Goal: Check status: Check status

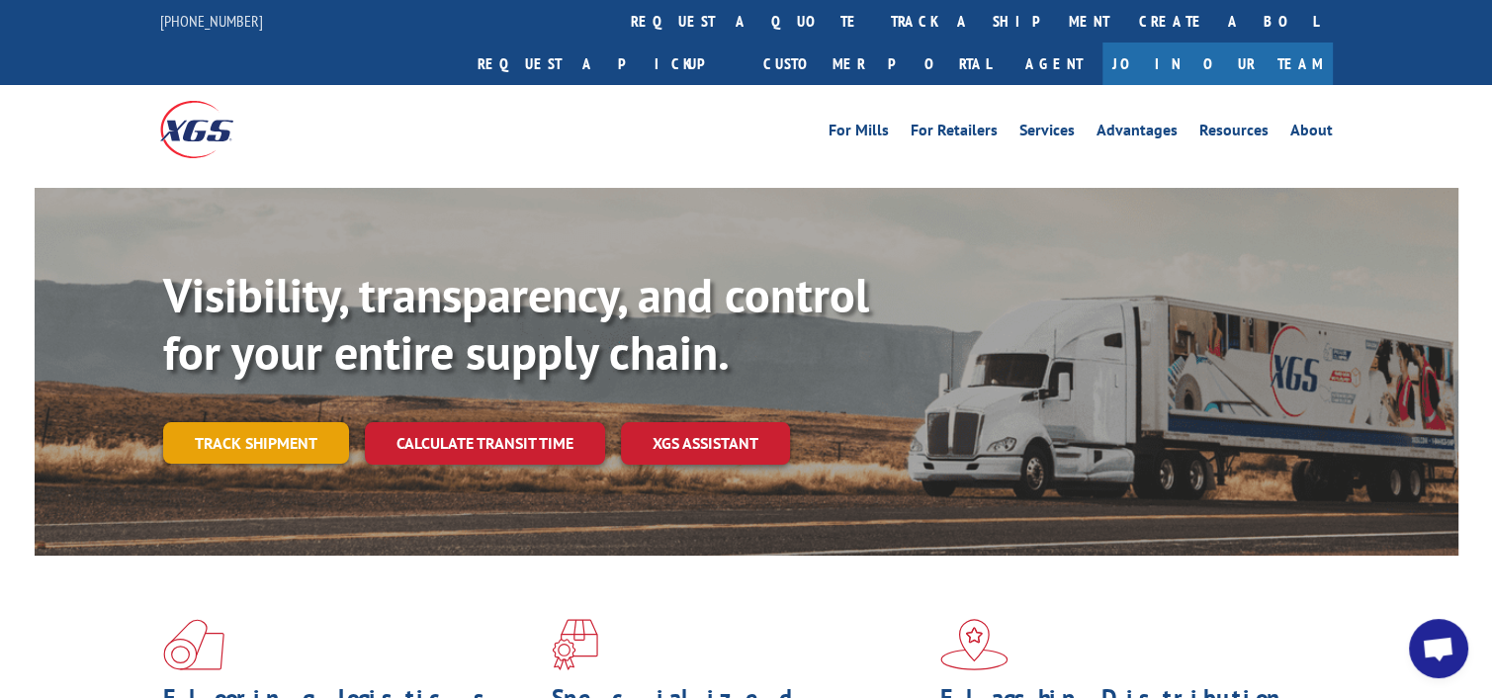
click at [289, 422] on link "Track shipment" at bounding box center [256, 443] width 186 height 42
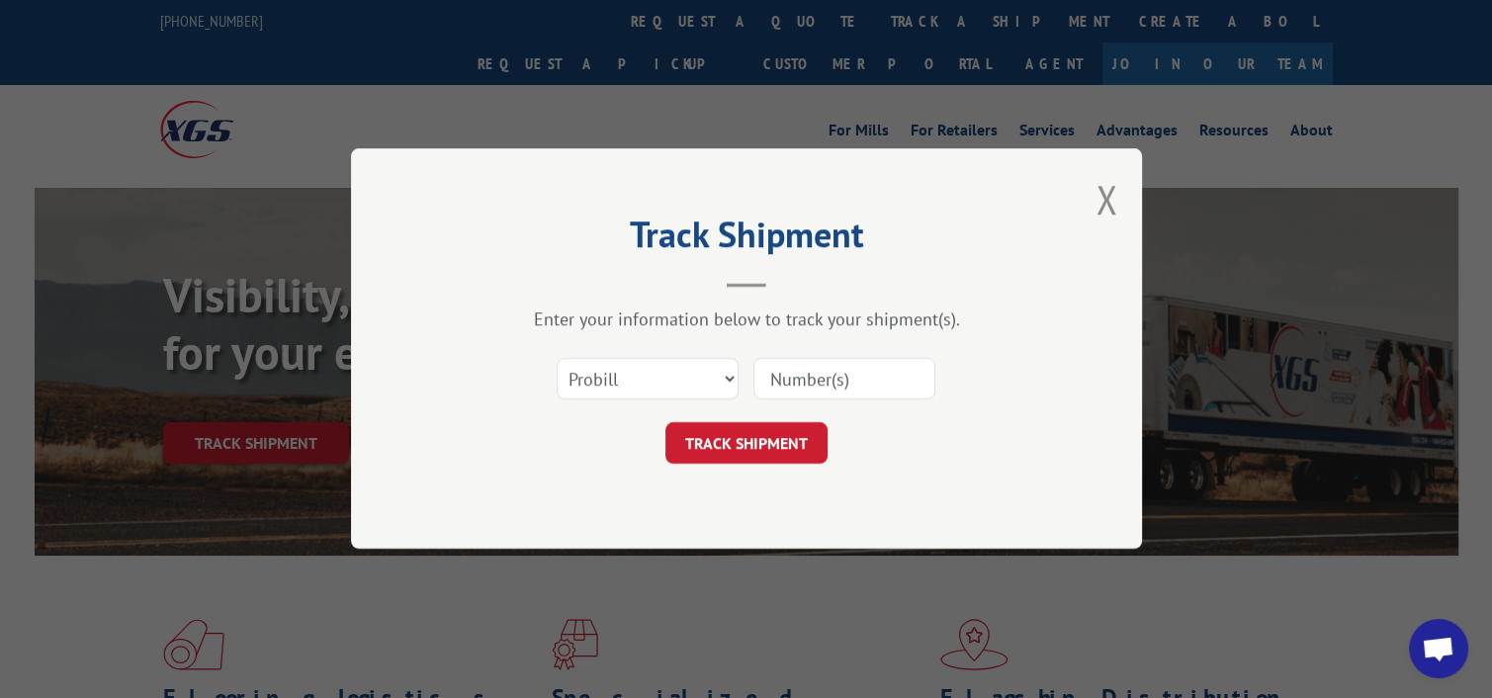
click at [817, 386] on input at bounding box center [845, 380] width 182 height 42
type input "17603756"
click at [769, 444] on button "TRACK SHIPMENT" at bounding box center [747, 444] width 162 height 42
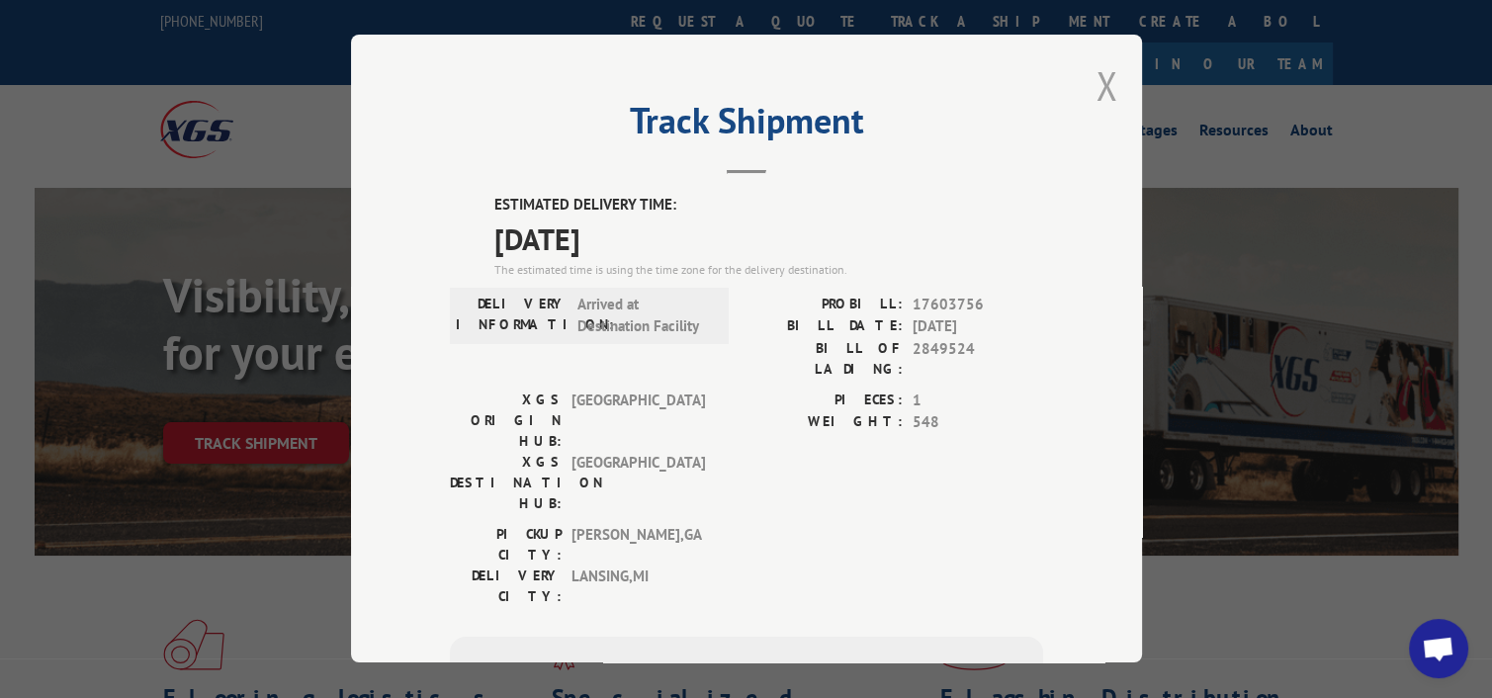
click at [1100, 88] on button "Close modal" at bounding box center [1107, 85] width 22 height 52
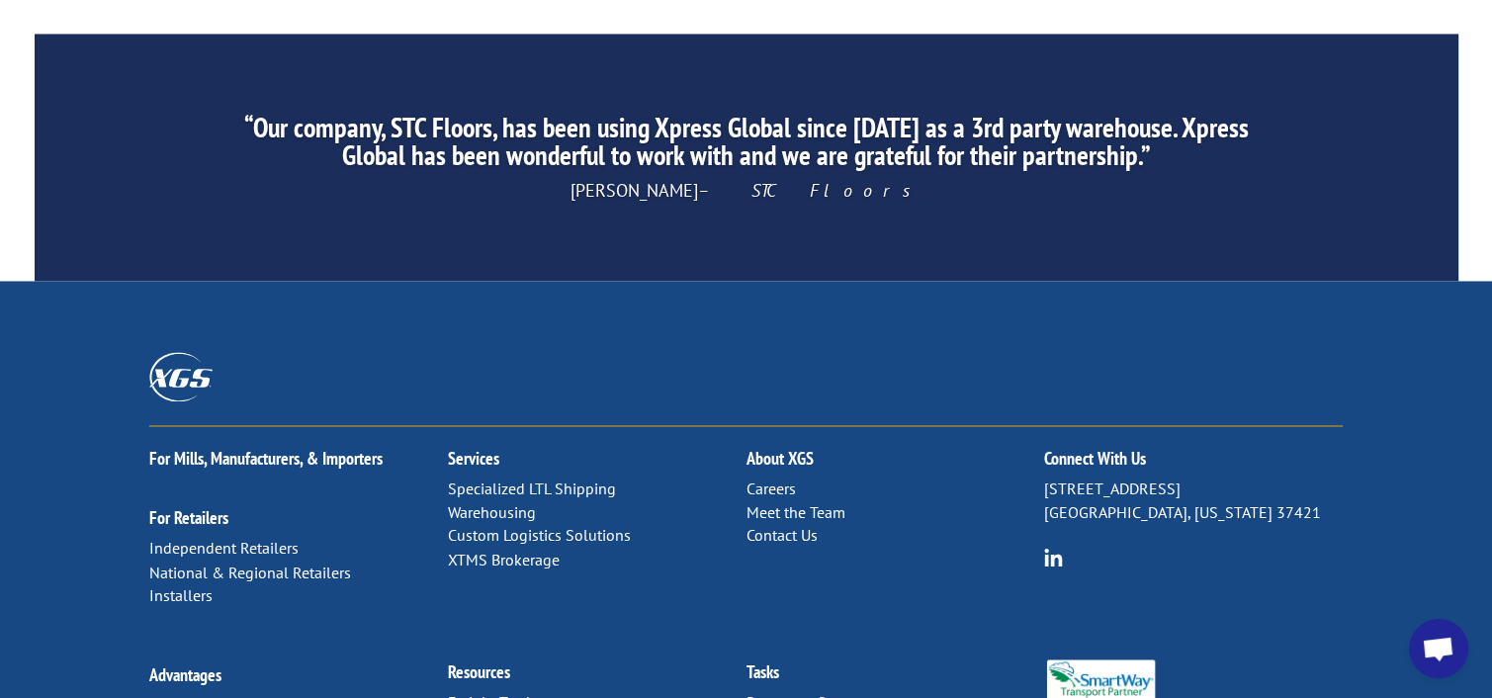
scroll to position [3216, 0]
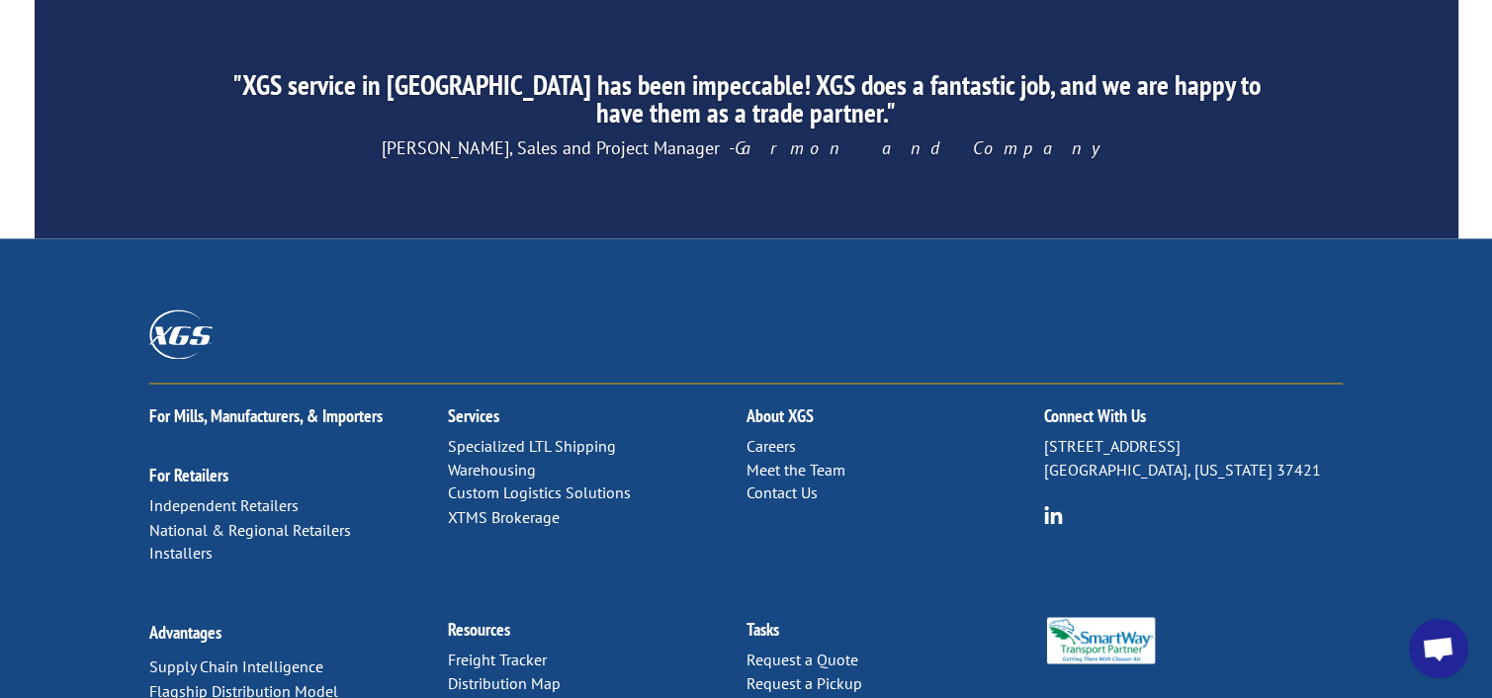
click at [796, 483] on link "Contact Us" at bounding box center [782, 493] width 71 height 20
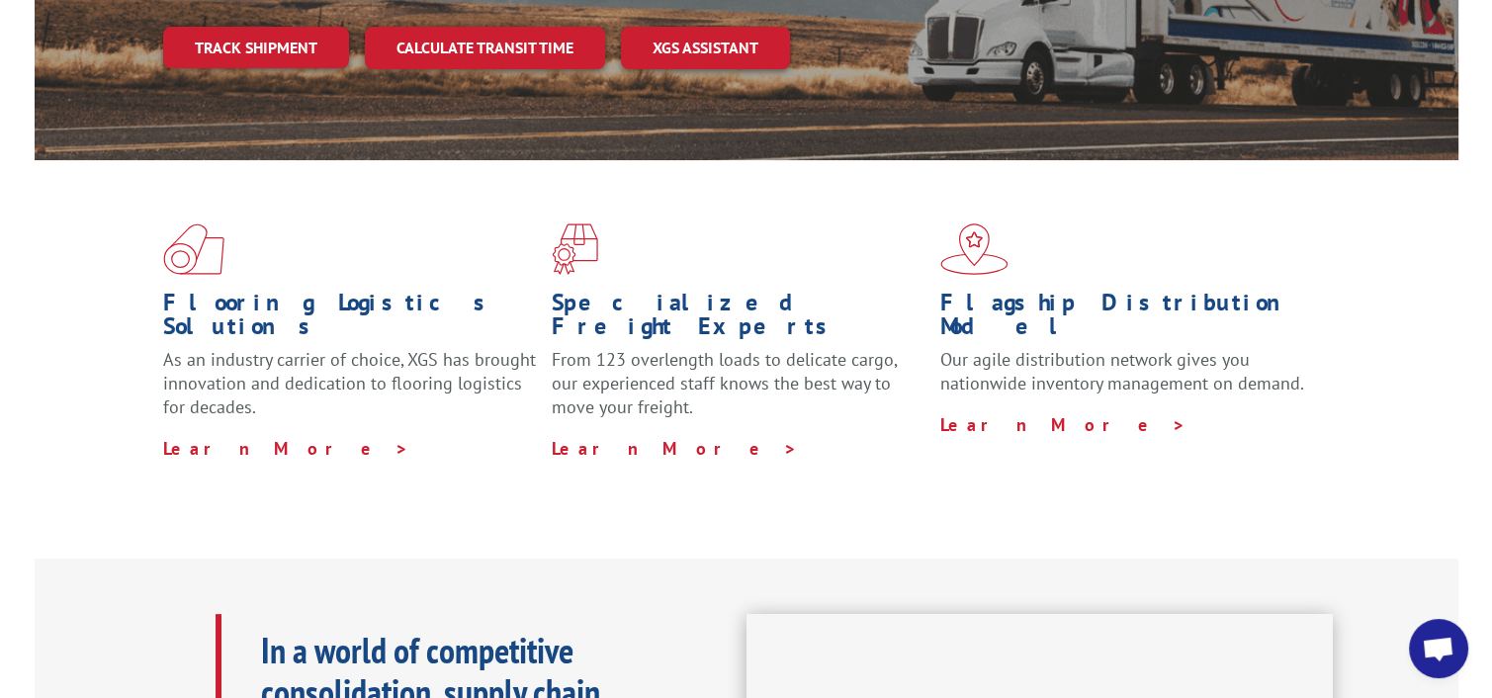
scroll to position [273, 0]
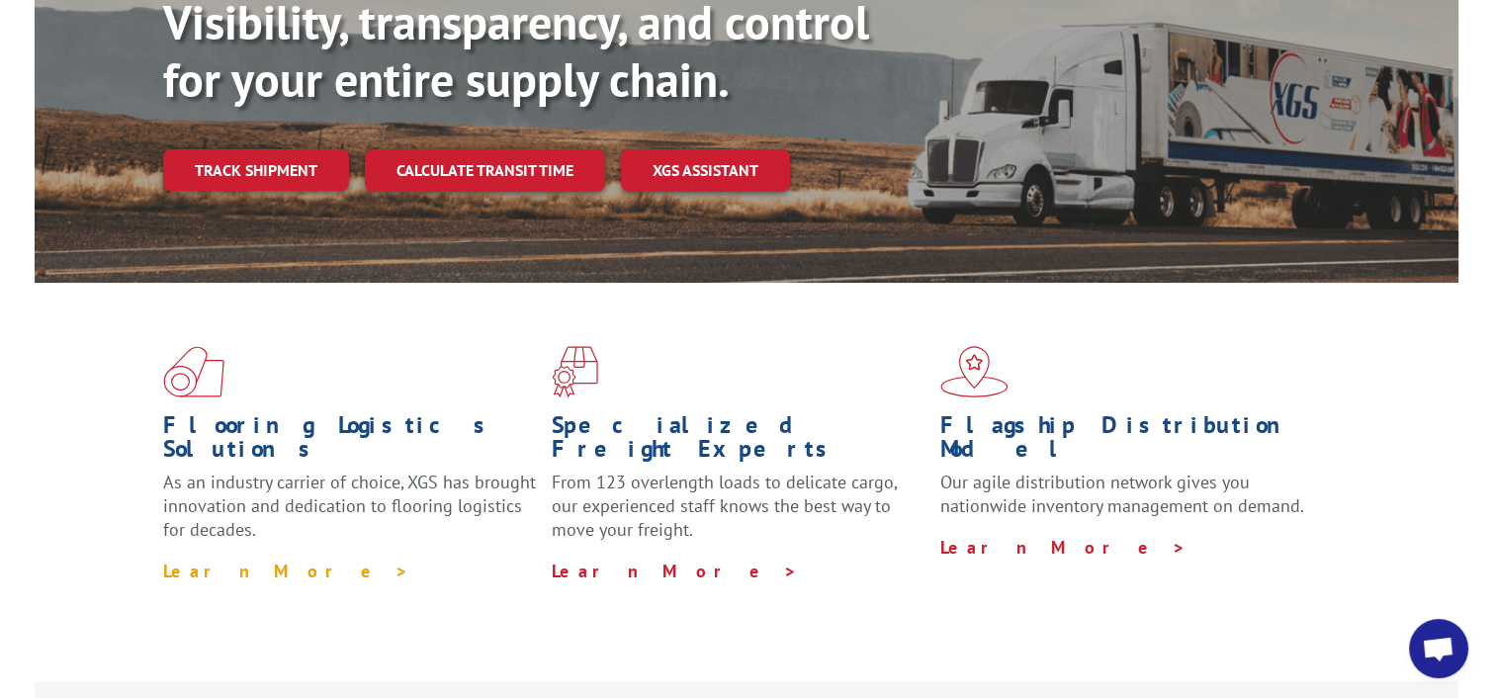
click at [230, 560] on link "Learn More >" at bounding box center [286, 571] width 246 height 23
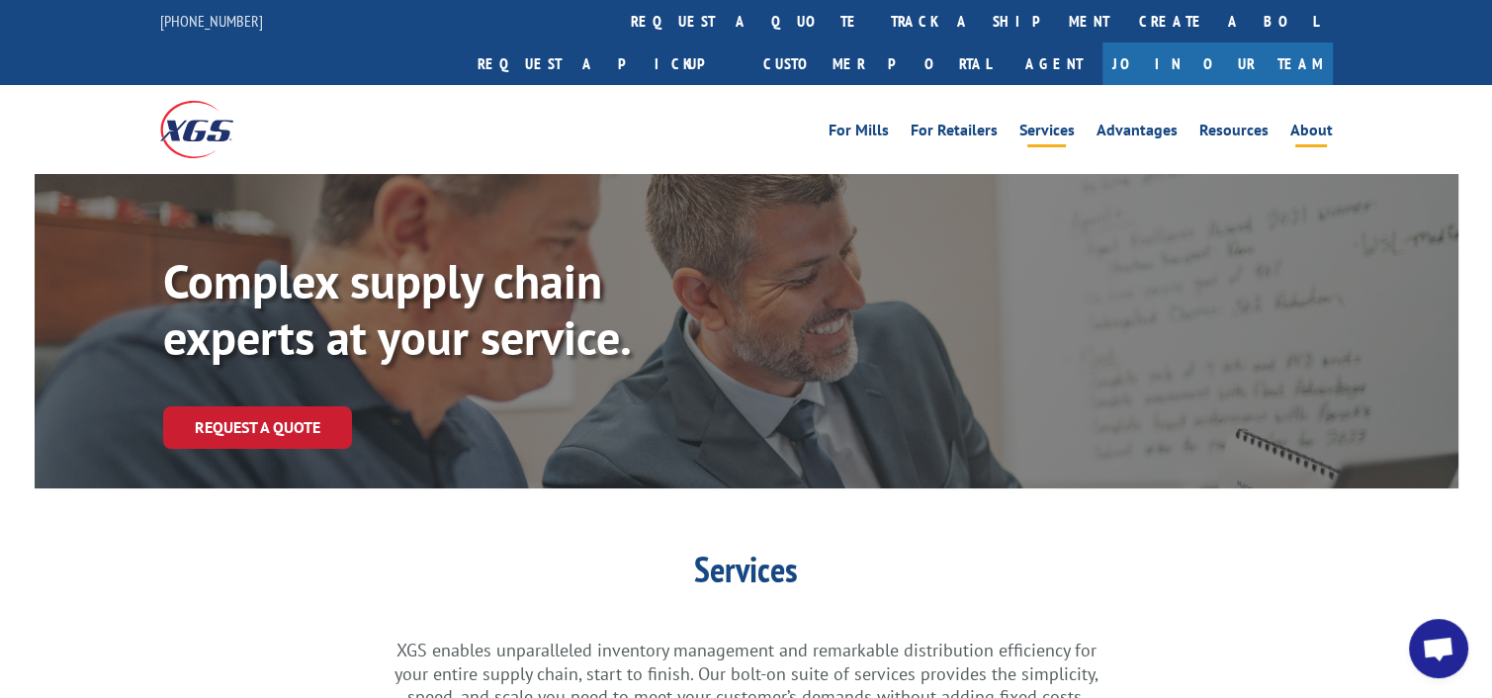
click at [1305, 123] on link "About" at bounding box center [1312, 134] width 43 height 22
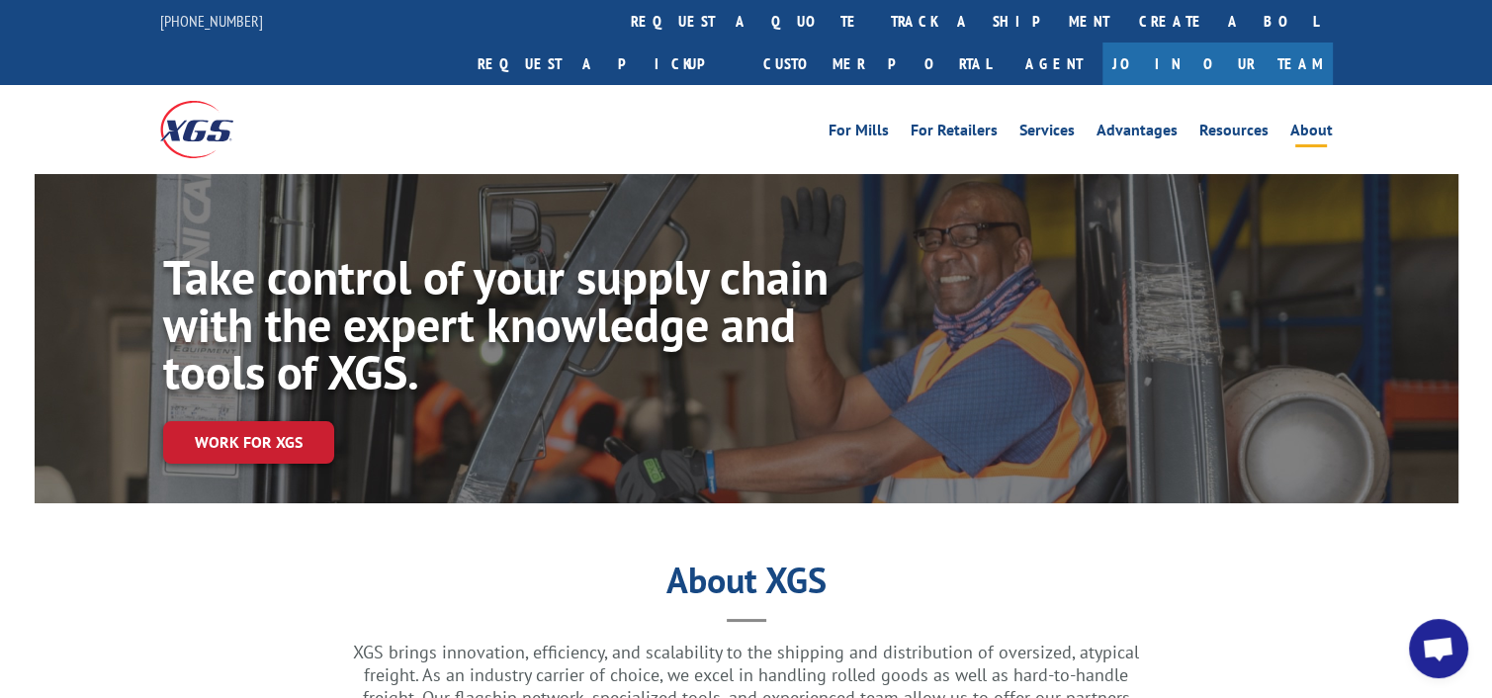
click at [876, 23] on link "track a shipment" at bounding box center [1000, 21] width 248 height 43
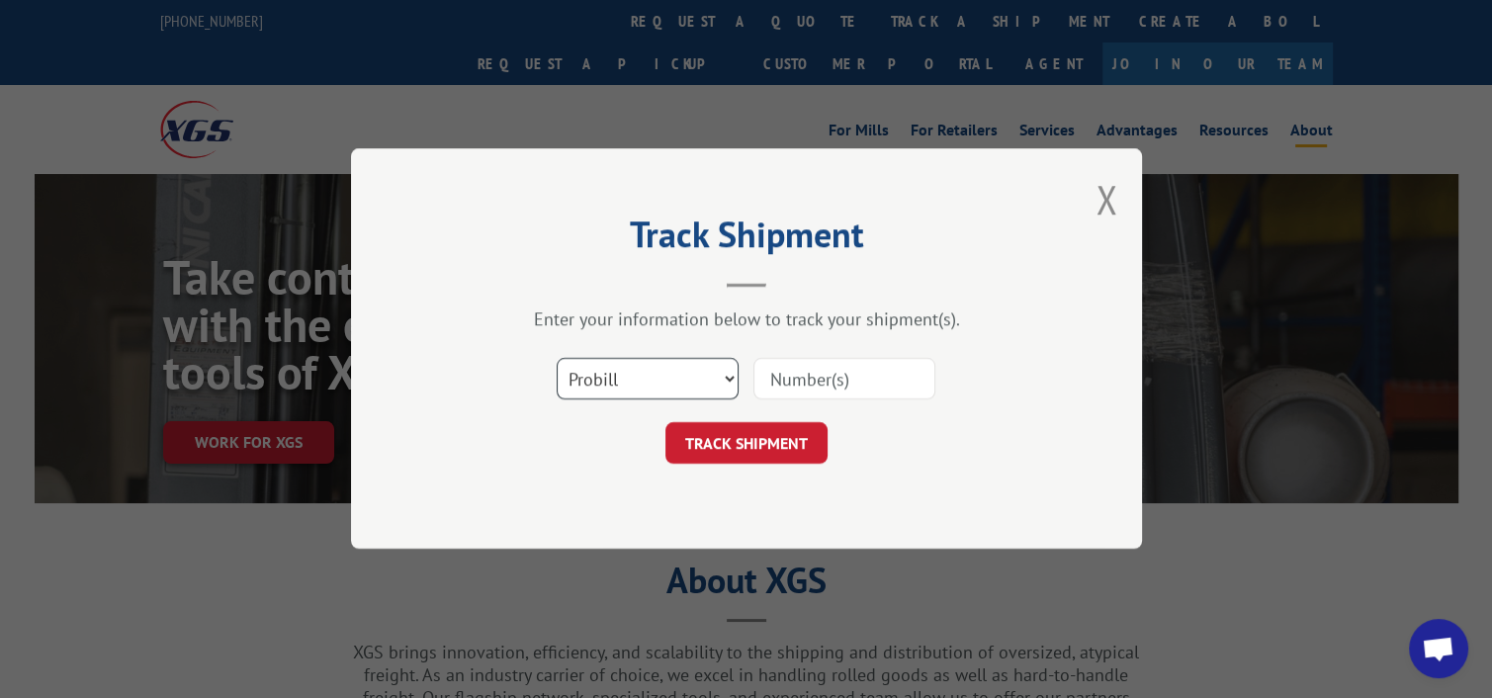
click at [733, 375] on select "Select category... Probill BOL PO" at bounding box center [648, 380] width 182 height 42
click at [799, 380] on input at bounding box center [845, 380] width 182 height 42
type input "17603756"
click at [792, 445] on button "TRACK SHIPMENT" at bounding box center [747, 444] width 162 height 42
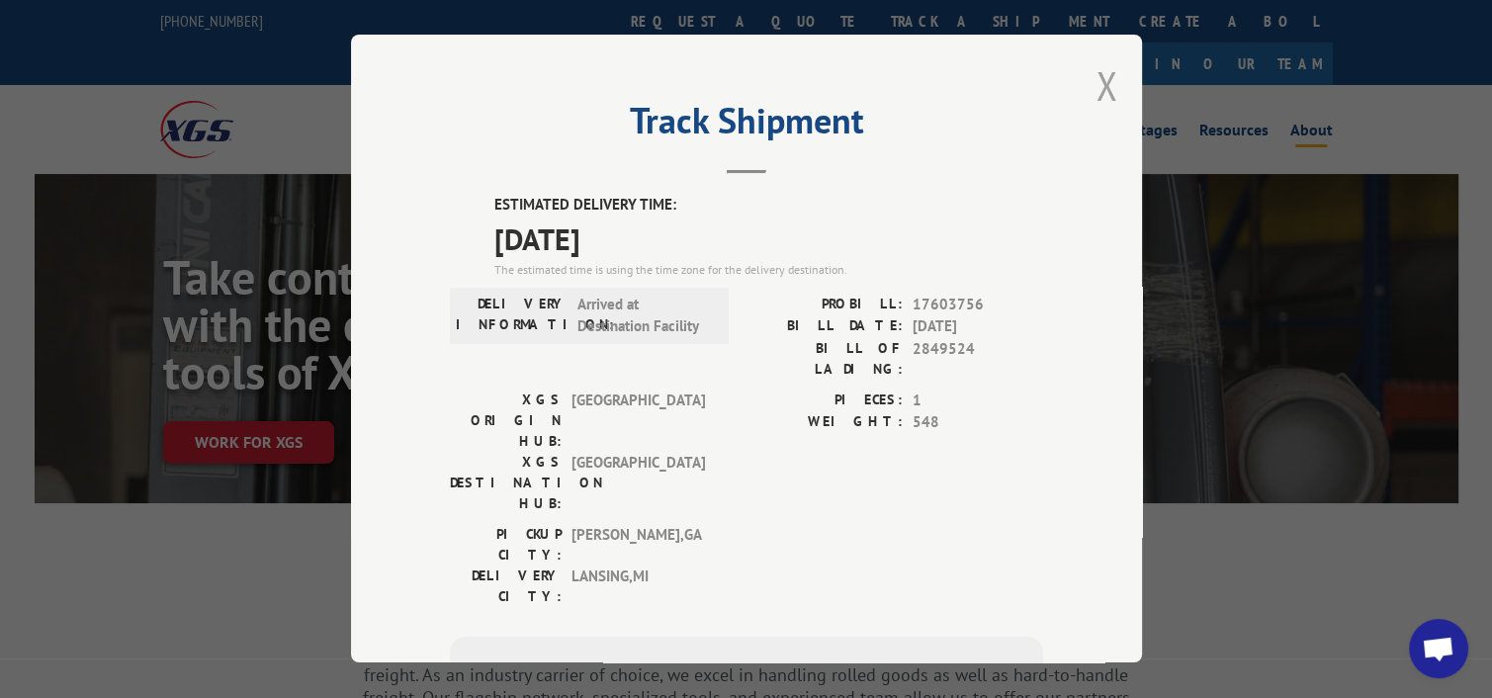
click at [1096, 88] on button "Close modal" at bounding box center [1107, 85] width 22 height 52
